Goal: Check status

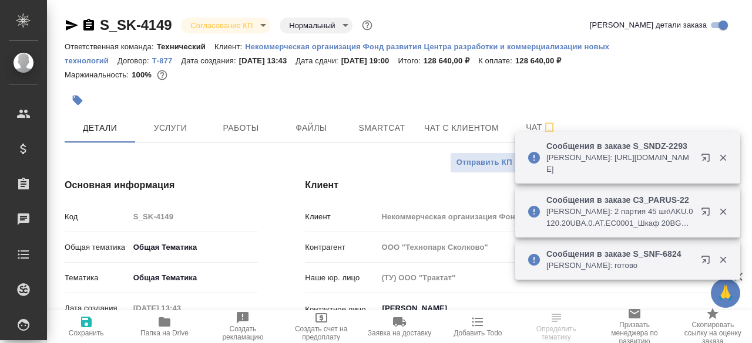
select select "RU"
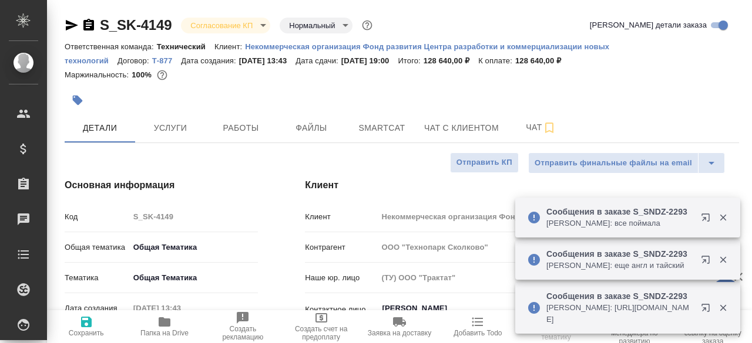
click at [329, 87] on div at bounding box center [289, 100] width 449 height 26
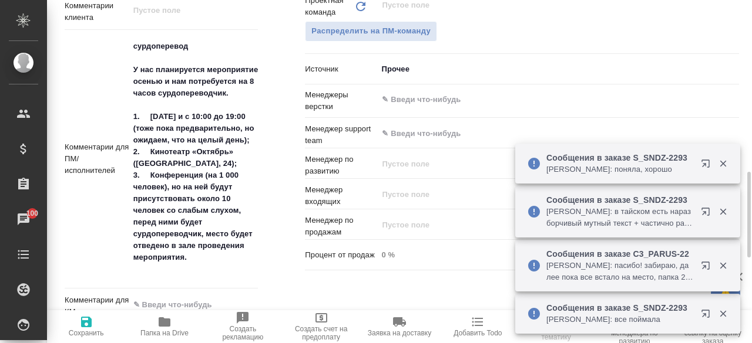
scroll to position [722, 0]
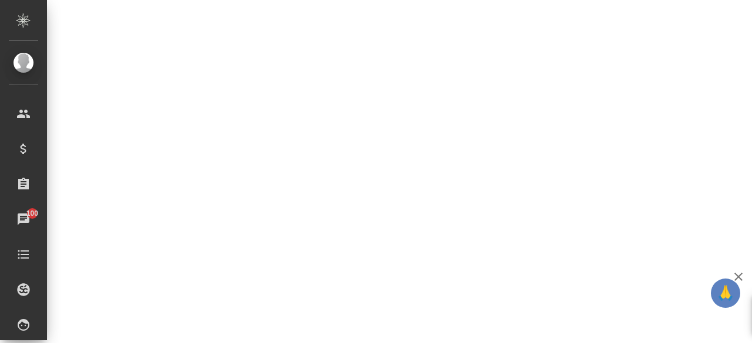
select select "RU"
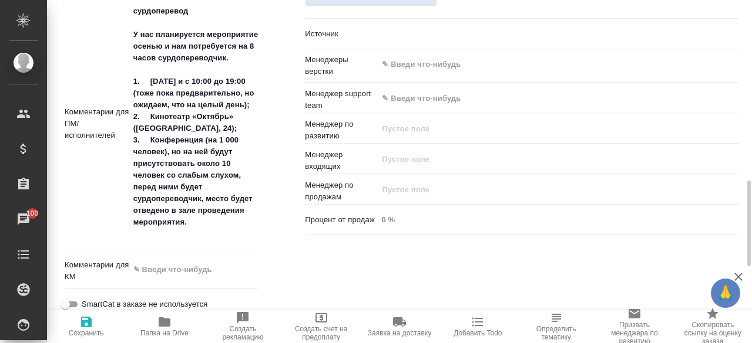
type textarea "x"
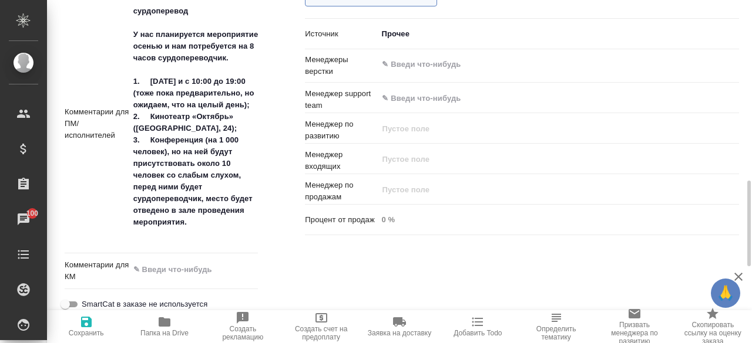
type textarea "x"
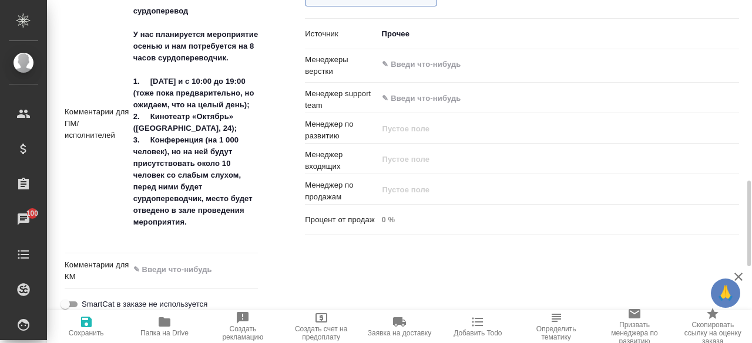
type textarea "x"
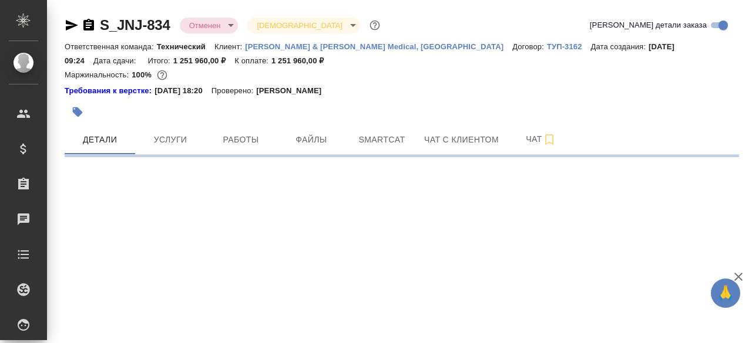
select select "RU"
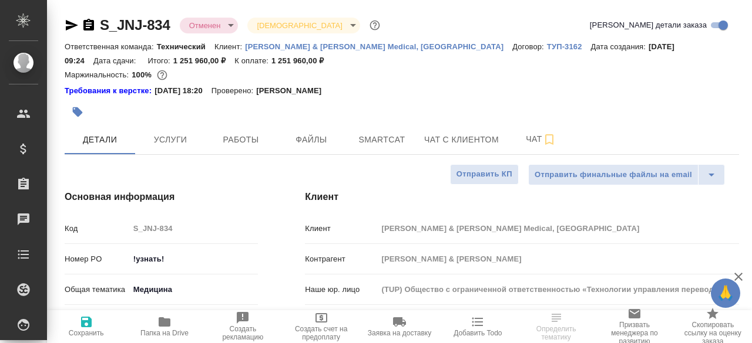
type textarea "x"
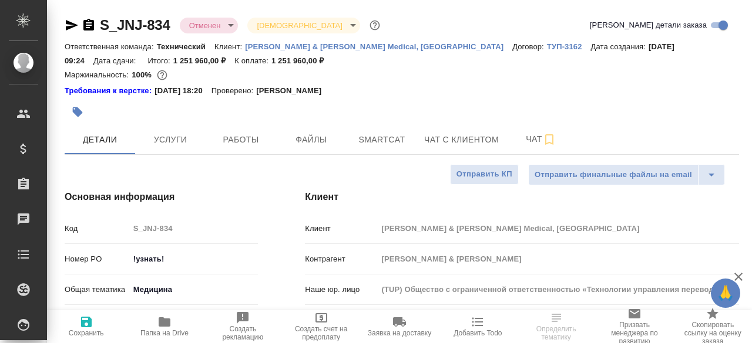
type textarea "x"
